Goal: Find specific page/section: Find specific page/section

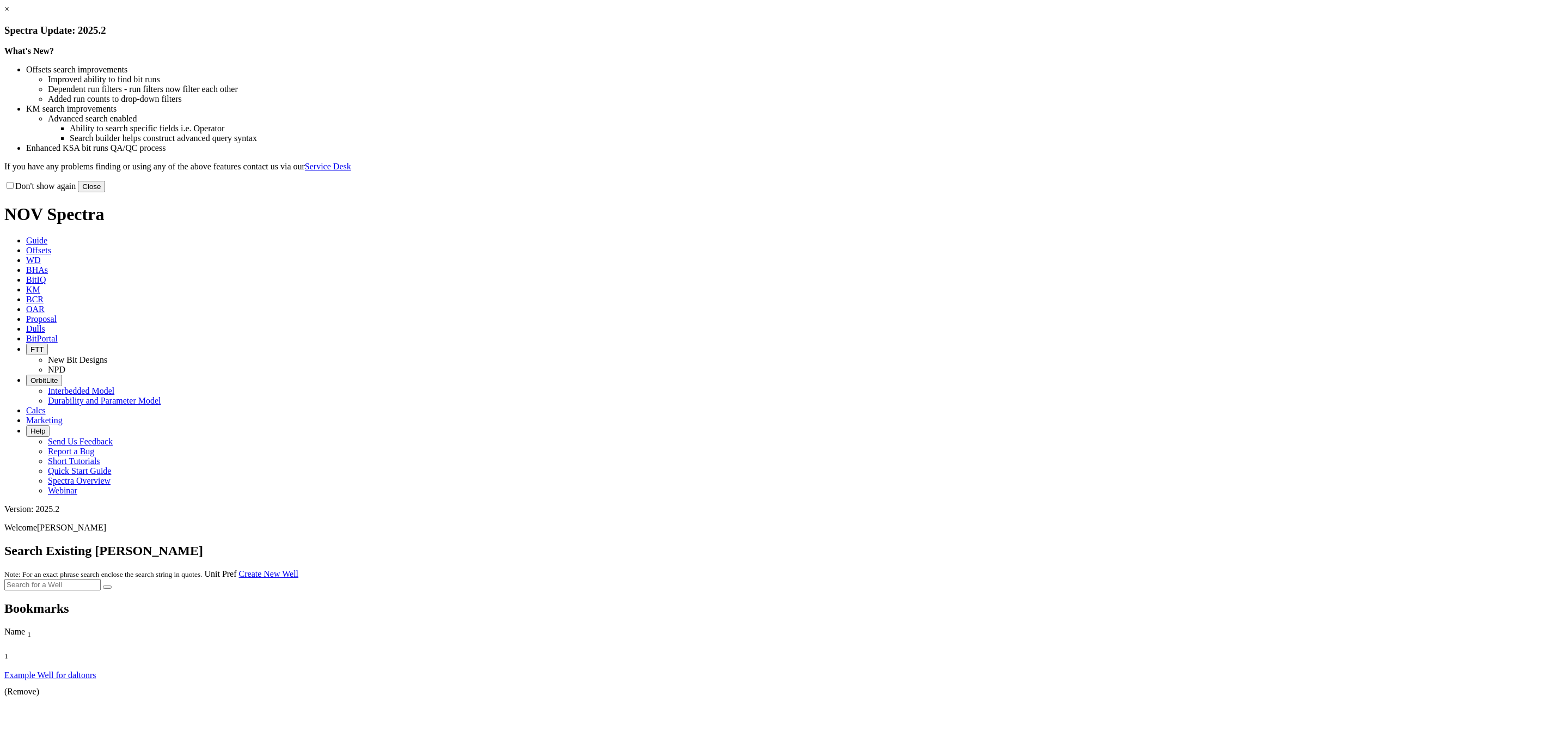
click at [105, 193] on button "Close" at bounding box center [91, 187] width 28 height 12
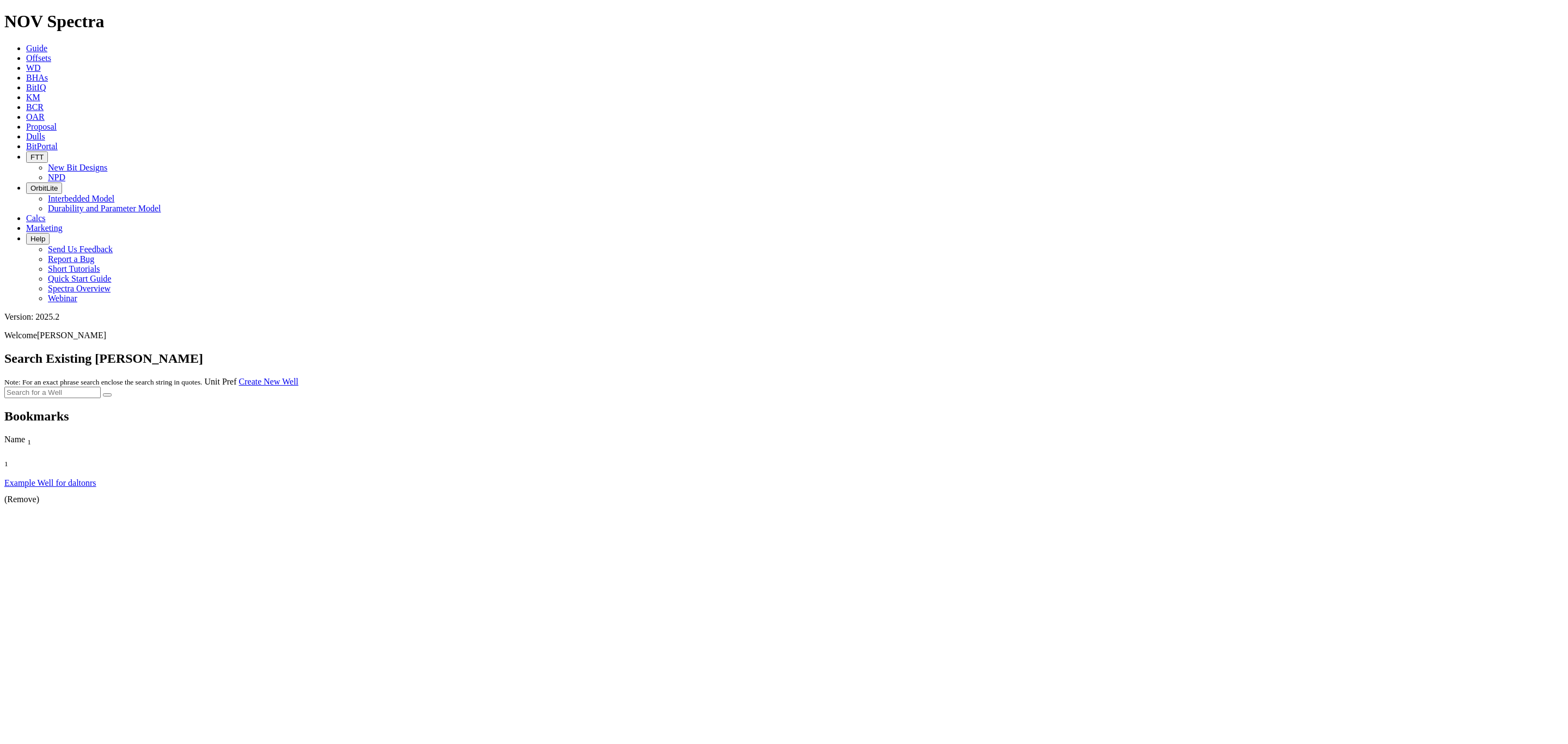
click at [27, 132] on icon at bounding box center [27, 136] width 0 height 9
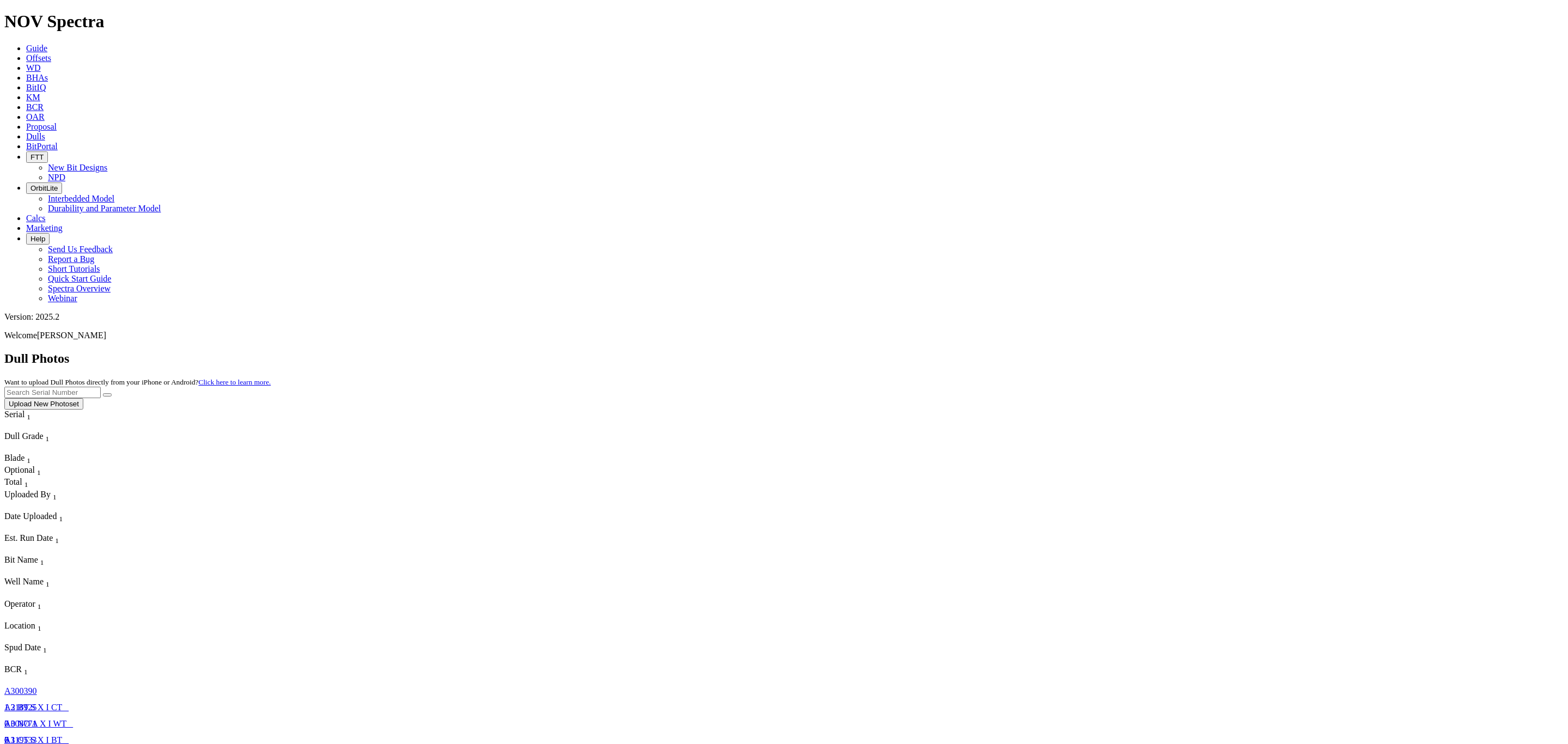
click at [81, 703] on div "1 2 BT S X I CT _" at bounding box center [42, 708] width 77 height 10
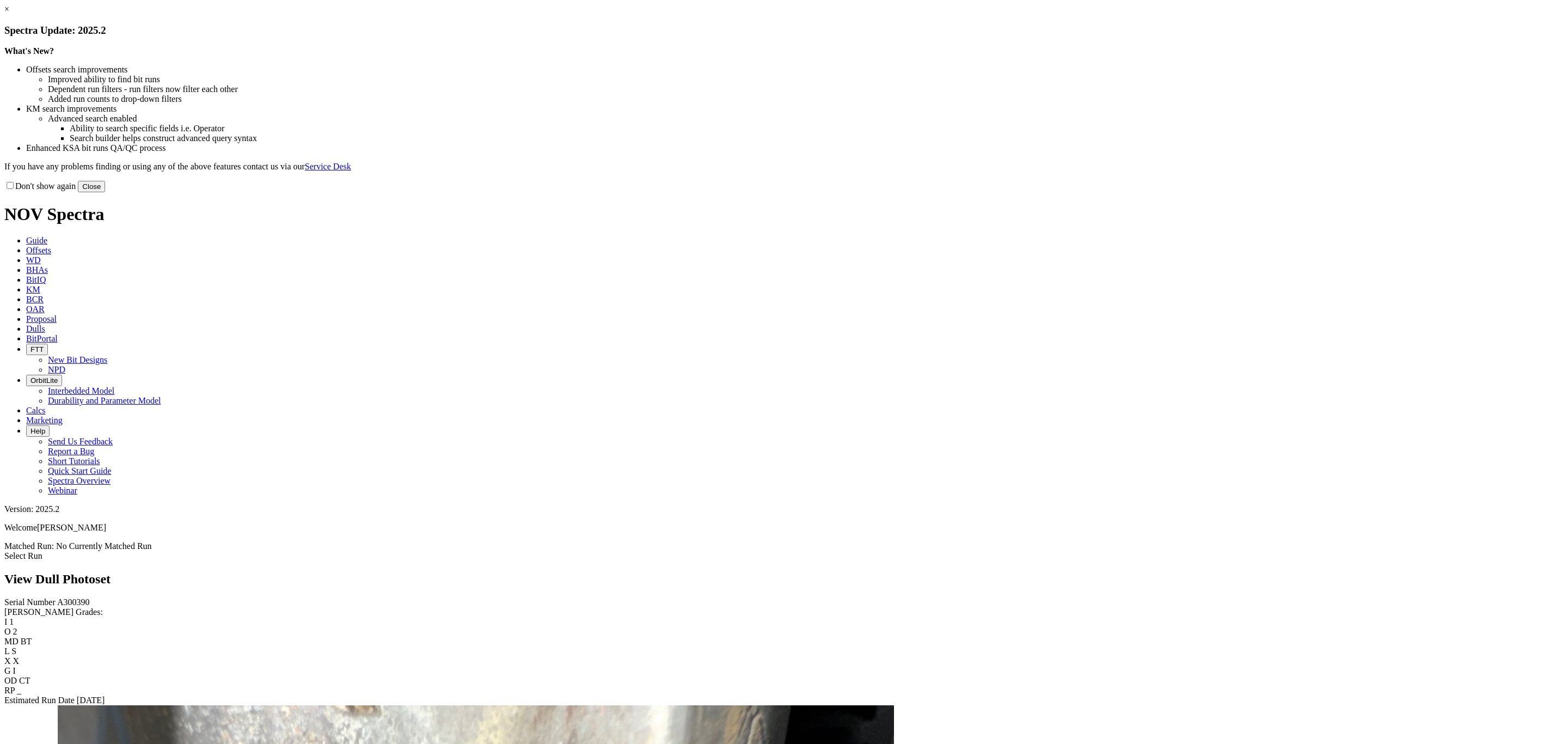
click at [105, 193] on button "Close" at bounding box center [91, 187] width 28 height 12
